Goal: Find contact information: Find contact information

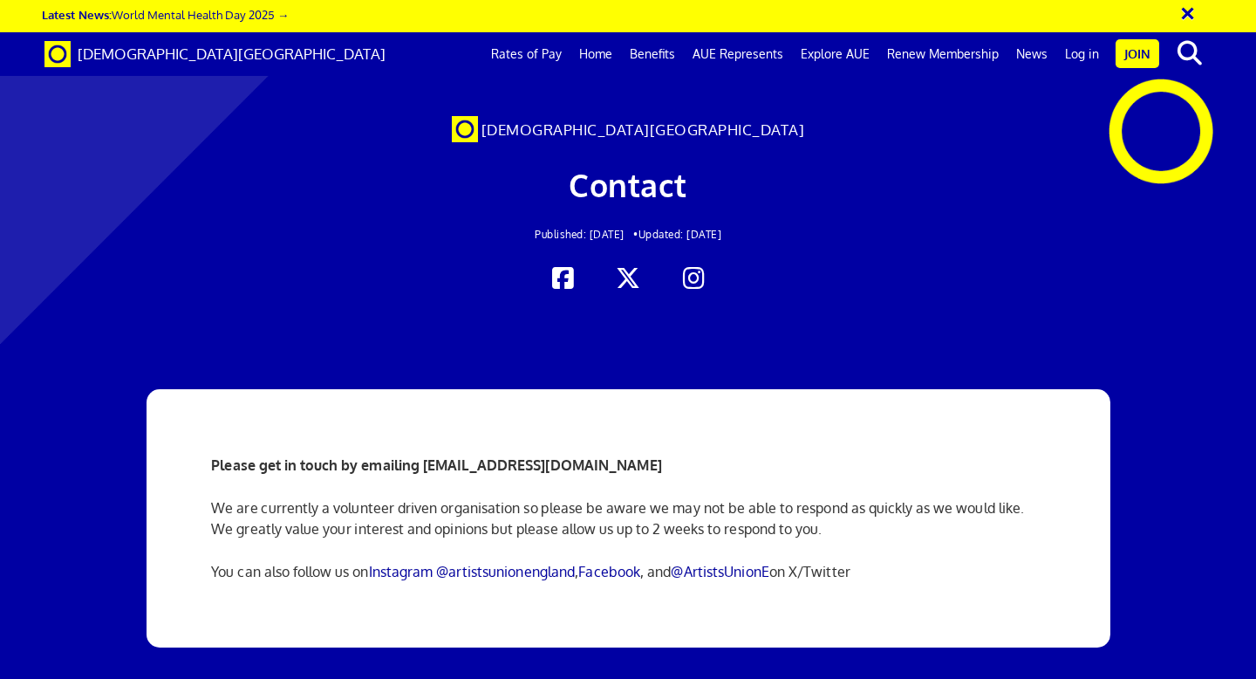
scroll to position [0, 10]
click at [1192, 17] on button "×" at bounding box center [1199, 11] width 44 height 29
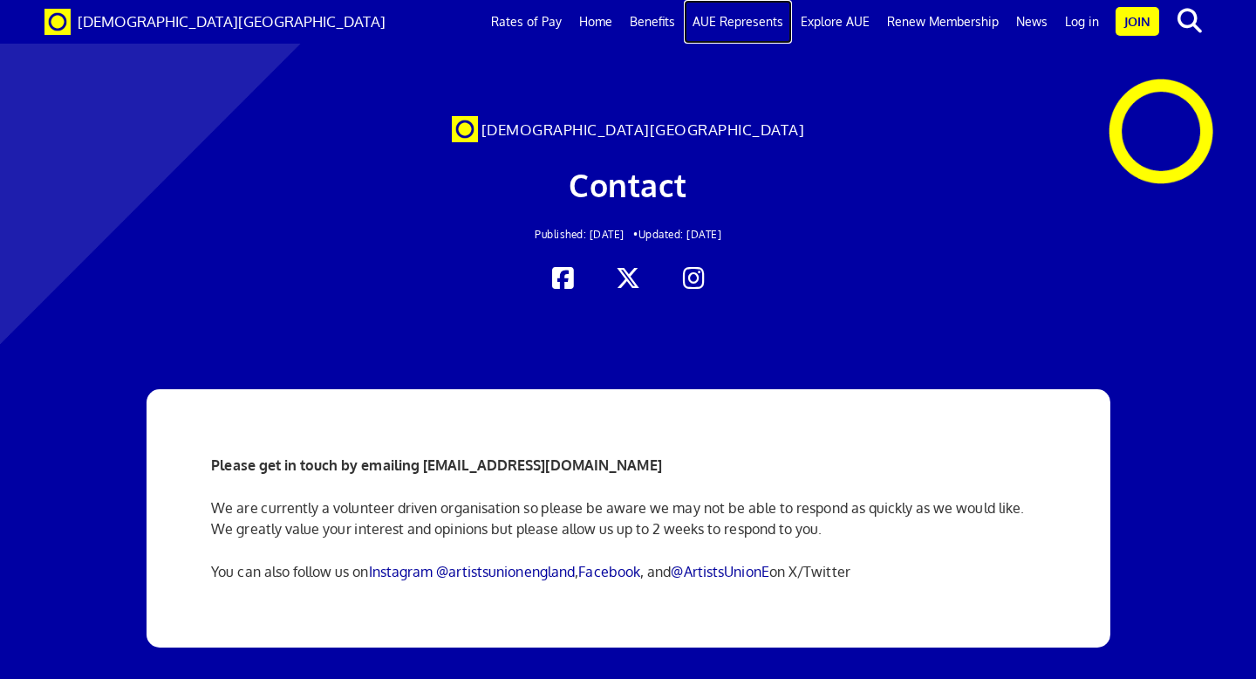
click at [748, 20] on link "AUE Represents" at bounding box center [738, 22] width 108 height 44
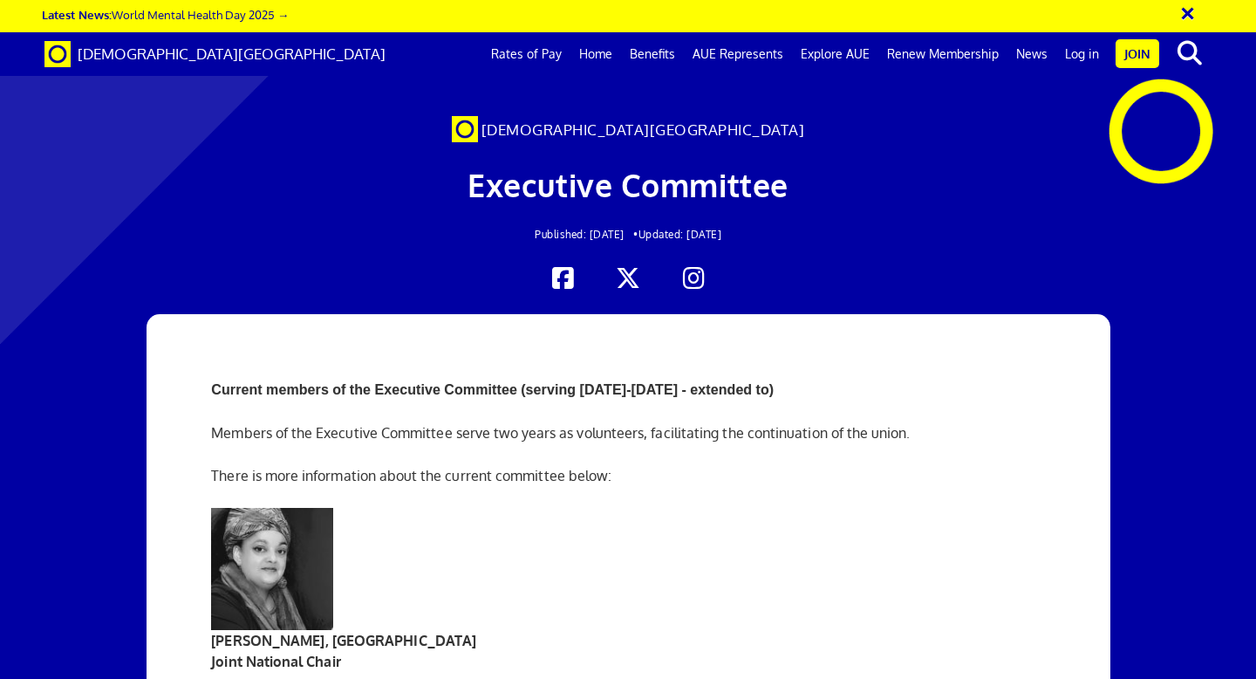
scroll to position [2512, 0]
click at [679, 279] on icon at bounding box center [694, 278] width 34 height 27
